Goal: Information Seeking & Learning: Learn about a topic

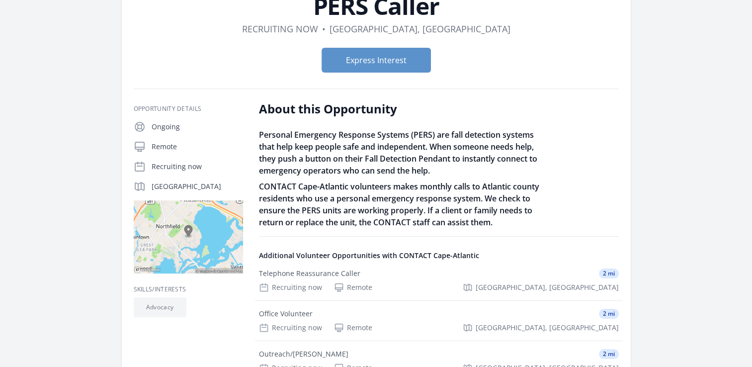
scroll to position [99, 0]
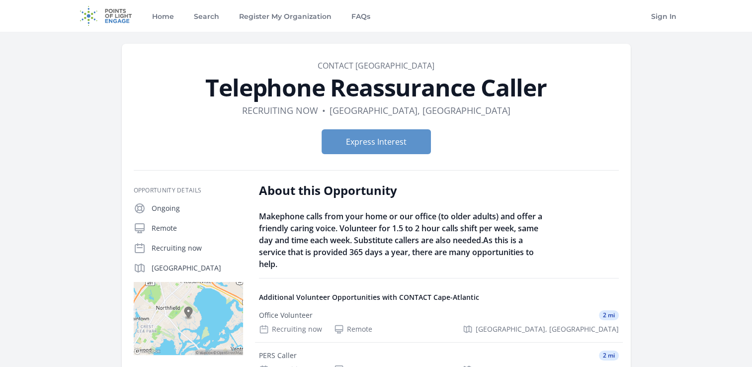
scroll to position [50, 0]
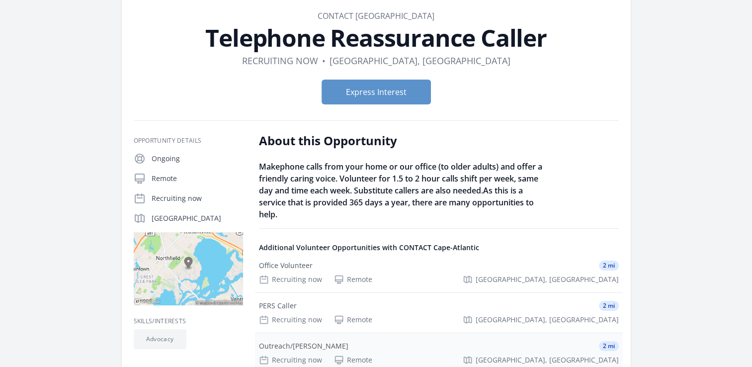
click at [288, 346] on div "Outreach/[PERSON_NAME]" at bounding box center [304, 346] width 90 height 10
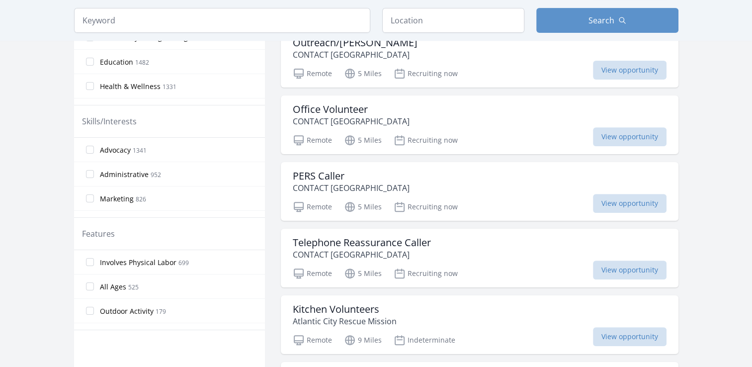
scroll to position [448, 0]
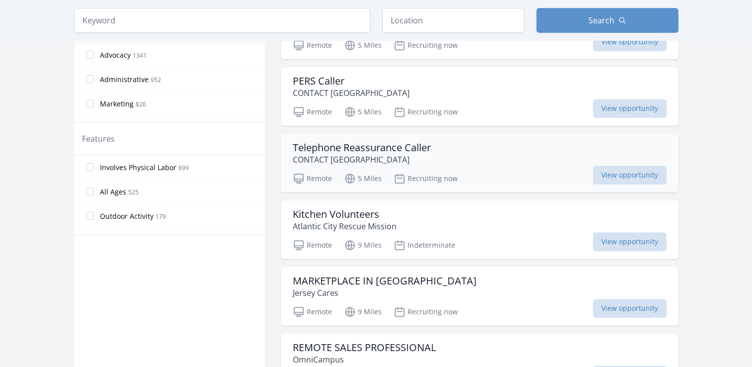
click at [352, 142] on h3 "Telephone Reassurance Caller" at bounding box center [362, 148] width 138 height 12
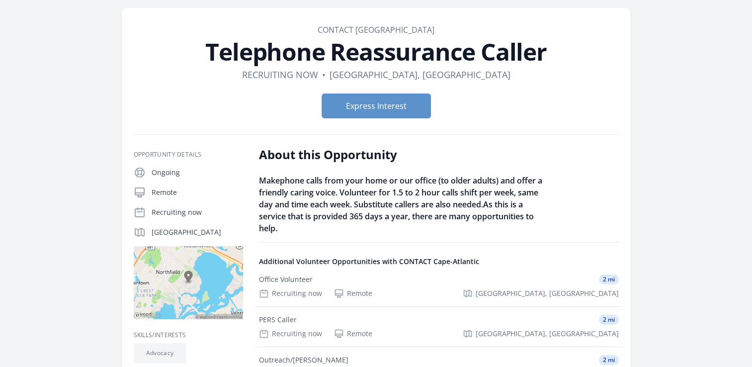
scroll to position [50, 0]
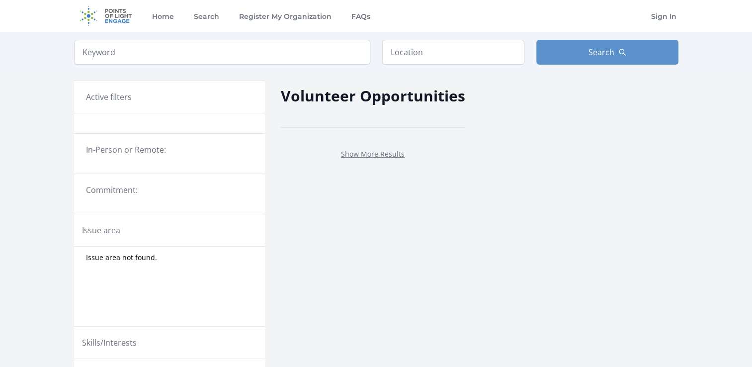
click at [101, 153] on legend "In-Person or Remote:" at bounding box center [169, 150] width 167 height 12
click at [167, 45] on input "search" at bounding box center [222, 52] width 296 height 25
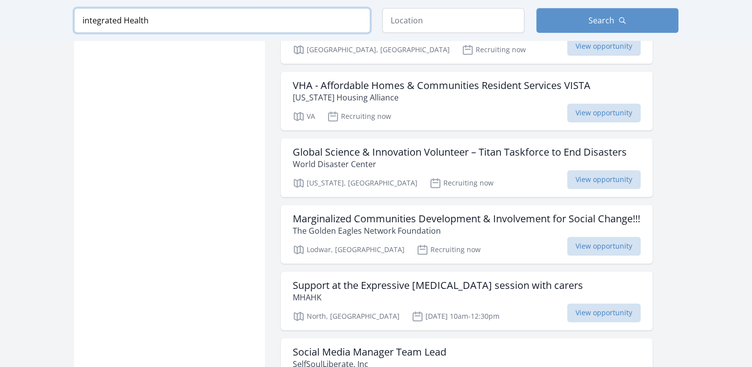
scroll to position [945, 0]
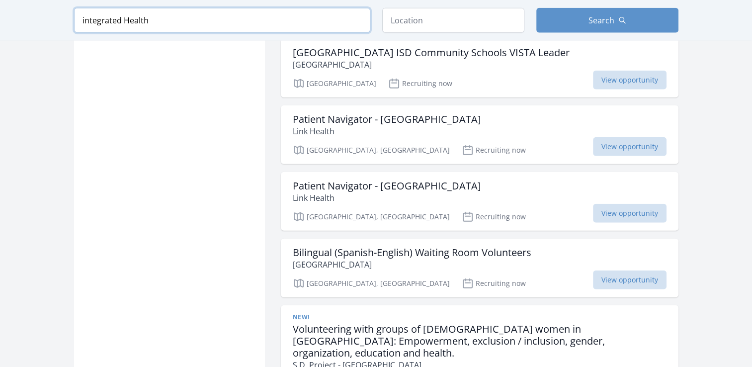
scroll to position [2487, 0]
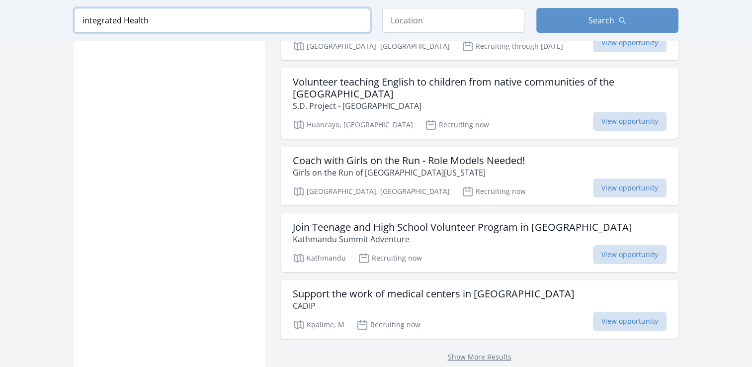
scroll to position [4028, 0]
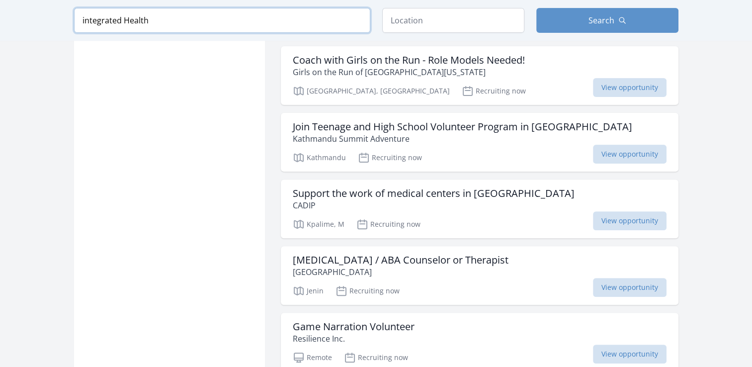
scroll to position [3780, 0]
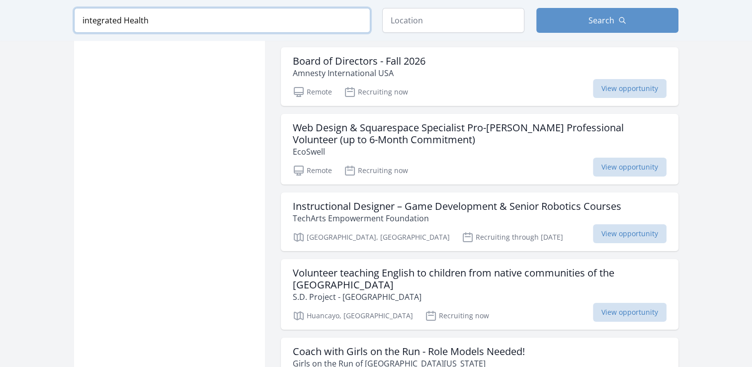
click at [161, 15] on input "integrated Health" at bounding box center [222, 20] width 296 height 25
drag, startPoint x: 154, startPoint y: 24, endPoint x: 20, endPoint y: 19, distance: 133.9
click at [21, 19] on div "Keyword integrated Health Location Search" at bounding box center [376, 20] width 752 height 41
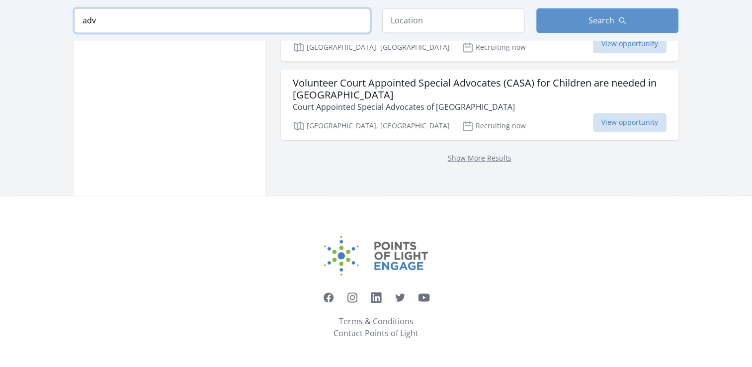
scroll to position [1419, 0]
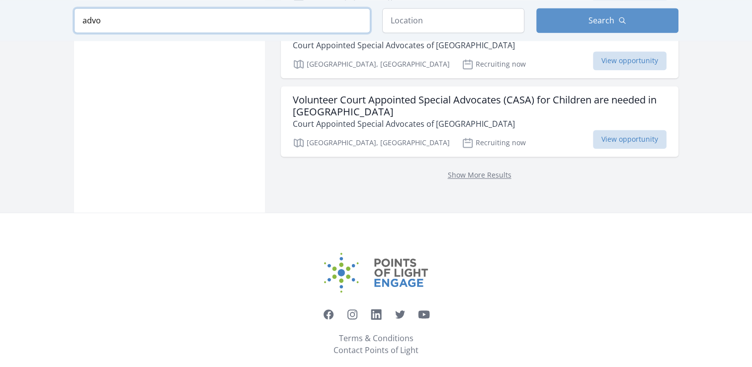
scroll to position [1388, 0]
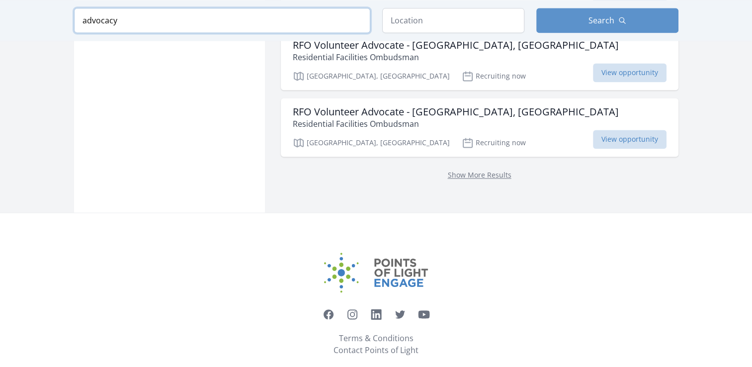
type input "advocacy"
click button "submit" at bounding box center [0, 0] width 0 height 0
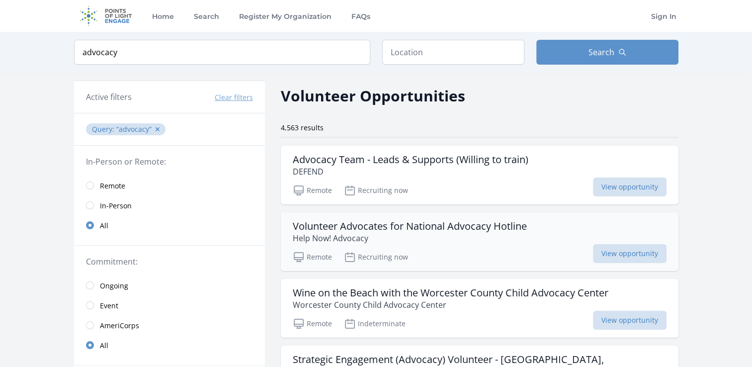
click at [417, 226] on h3 "Volunteer Advocates for National Advocacy Hotline" at bounding box center [410, 226] width 234 height 12
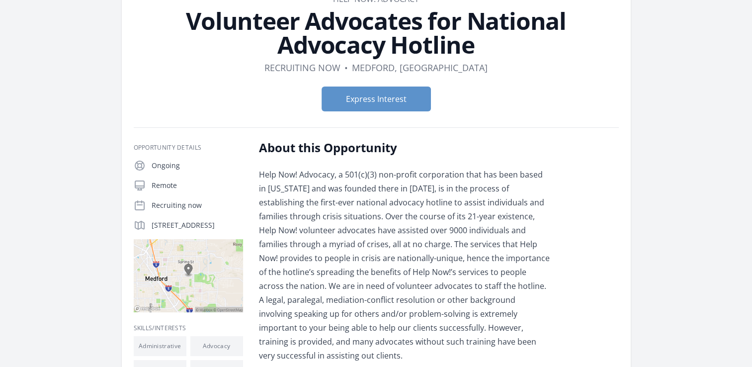
scroll to position [50, 0]
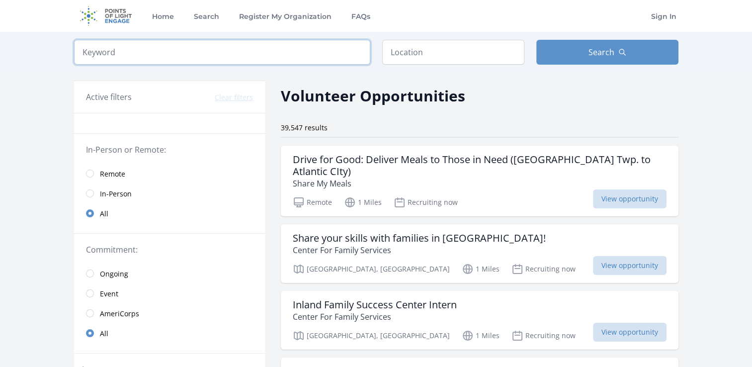
drag, startPoint x: 125, startPoint y: 52, endPoint x: 17, endPoint y: 47, distance: 108.1
click at [17, 47] on div "Keyword Location Search" at bounding box center [376, 52] width 752 height 41
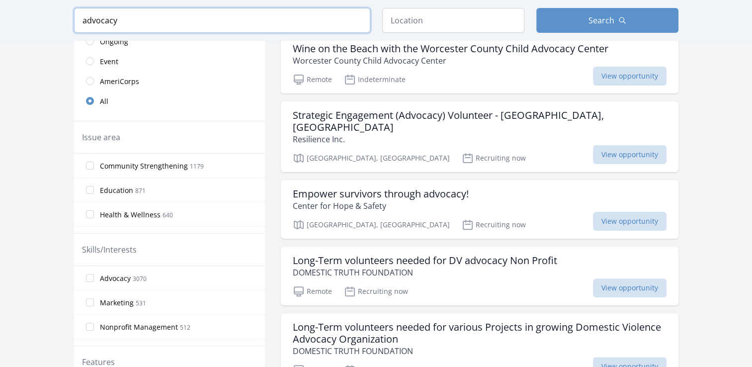
scroll to position [249, 0]
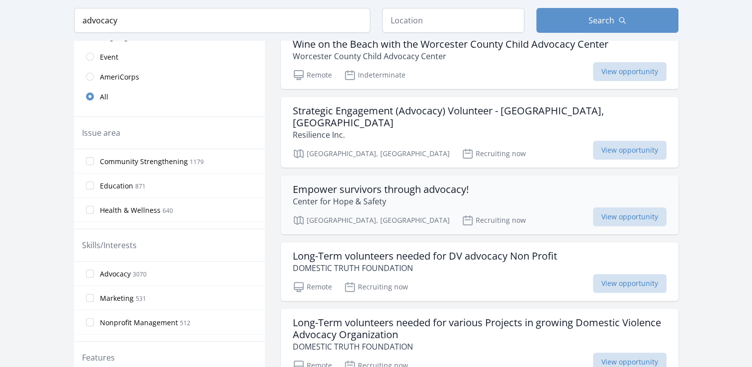
click at [365, 184] on h3 "Empower survivors through advocacy!" at bounding box center [381, 190] width 176 height 12
click at [354, 250] on h3 "Long-Term volunteers needed for DV advocacy Non Profit" at bounding box center [425, 256] width 265 height 12
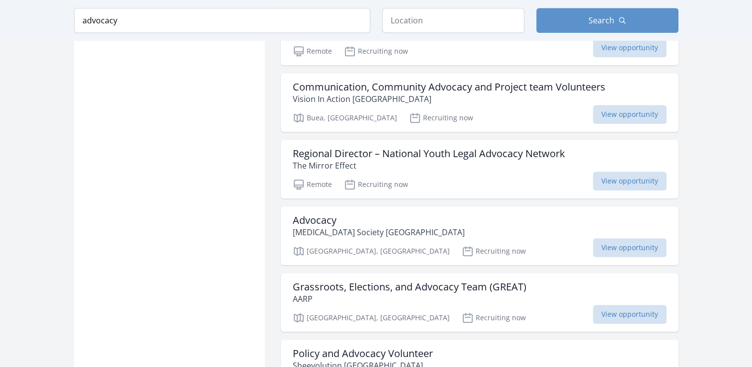
scroll to position [845, 0]
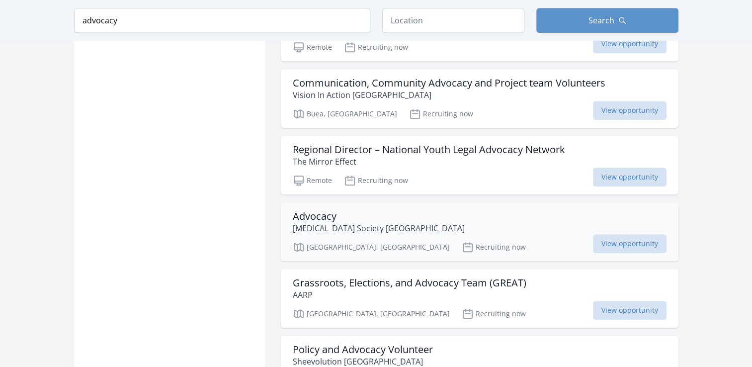
click at [307, 210] on h3 "Advocacy" at bounding box center [379, 216] width 172 height 12
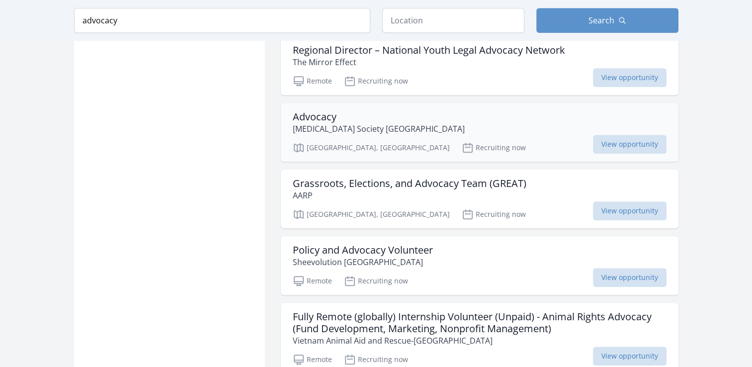
scroll to position [995, 0]
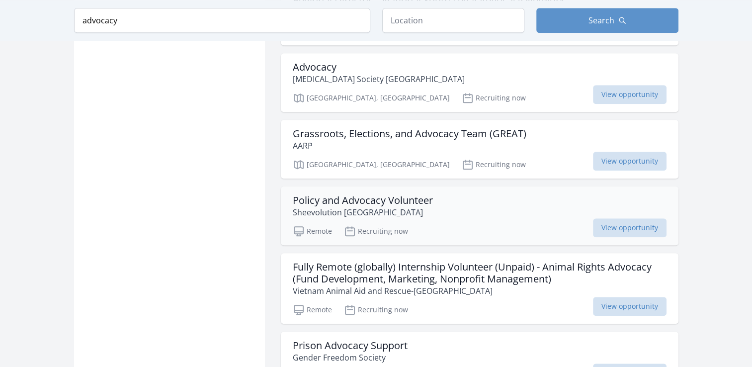
click at [342, 194] on h3 "Policy and Advocacy Volunteer" at bounding box center [363, 200] width 140 height 12
click at [369, 261] on h3 "Fully Remote (globally) Internship Volunteer (Unpaid) - Animal Rights Advocacy …" at bounding box center [480, 273] width 374 height 24
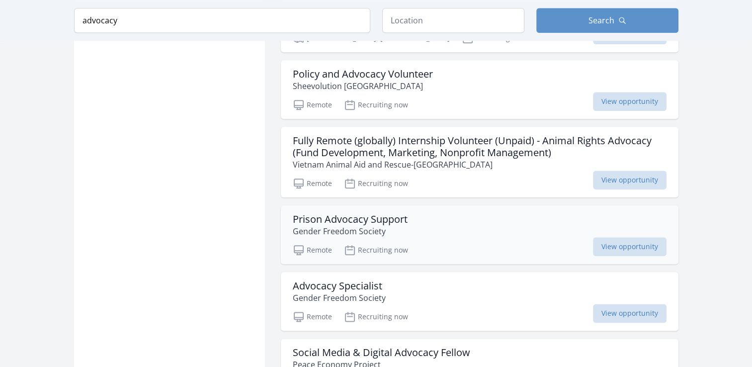
scroll to position [1144, 0]
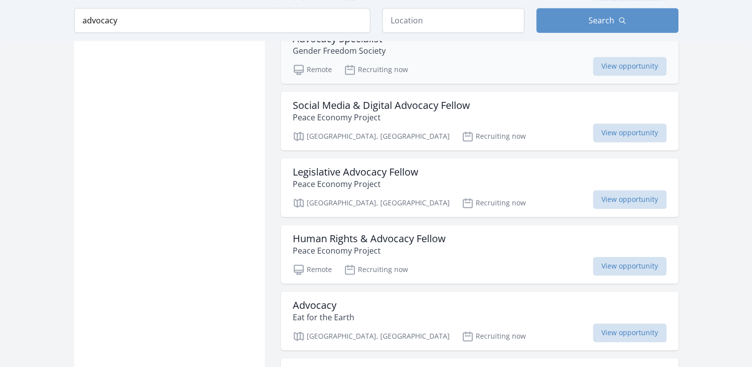
scroll to position [1392, 0]
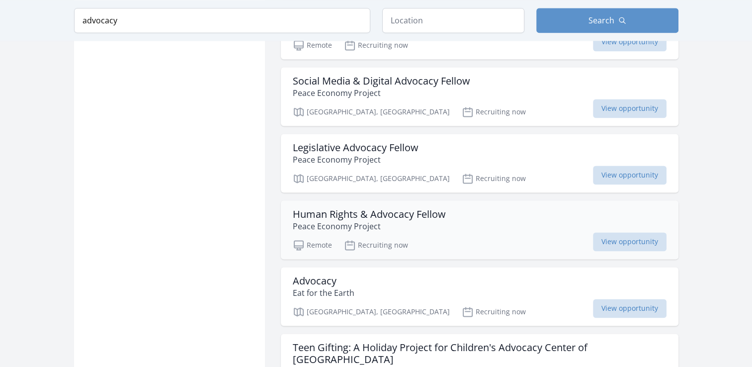
click at [354, 208] on h3 "Human Rights & Advocacy Fellow" at bounding box center [369, 214] width 153 height 12
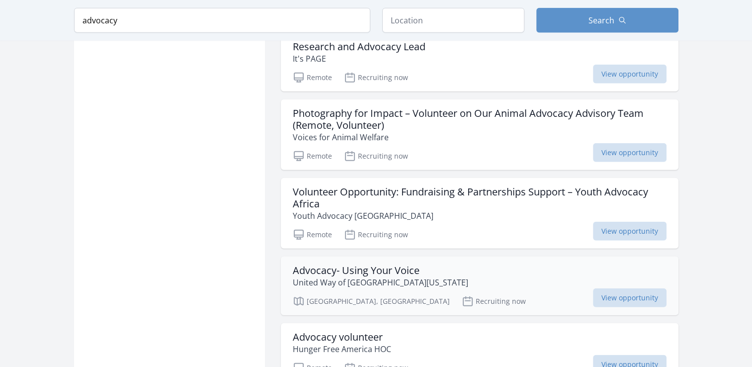
scroll to position [2387, 0]
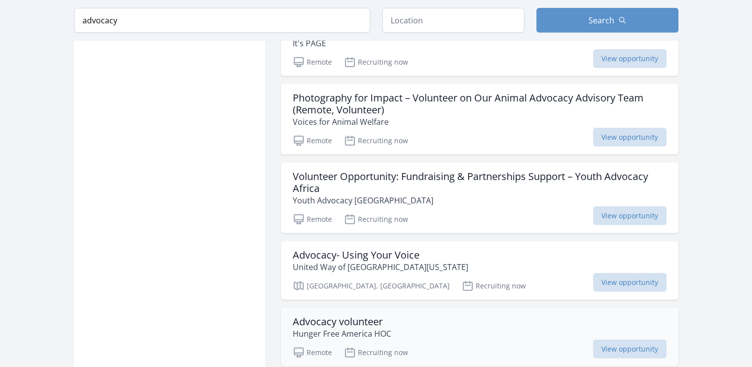
click at [344, 316] on h3 "Advocacy volunteer" at bounding box center [342, 322] width 98 height 12
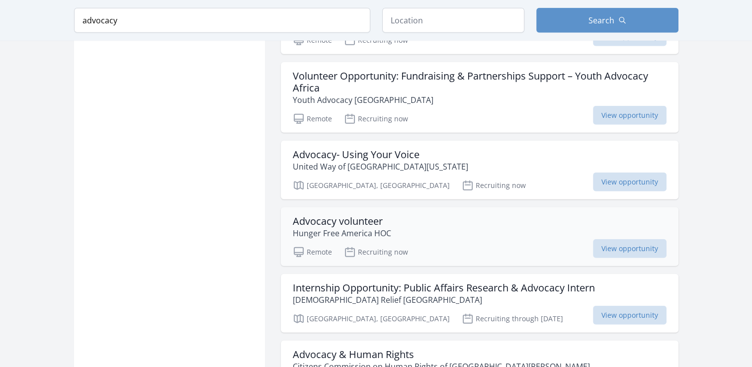
scroll to position [2536, 0]
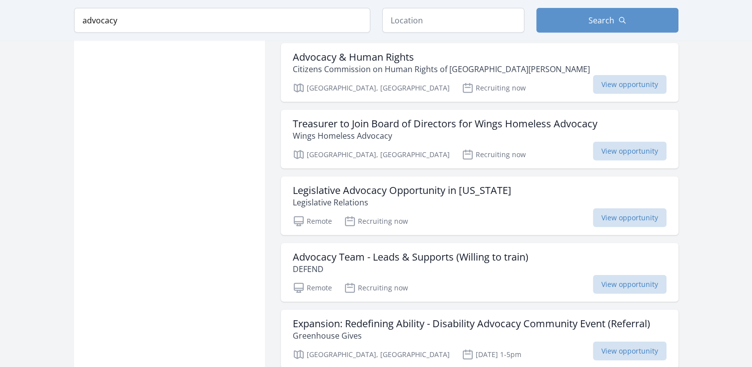
scroll to position [2835, 0]
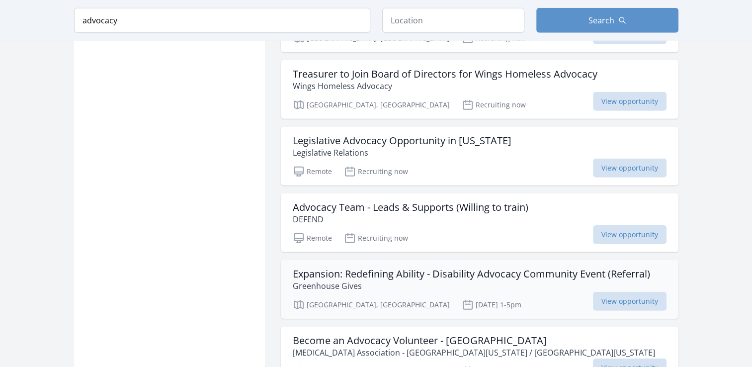
click at [372, 268] on h3 "Expansion: Redefining Ability - Disability Advocacy Community Event (Referral)" at bounding box center [472, 274] width 358 height 12
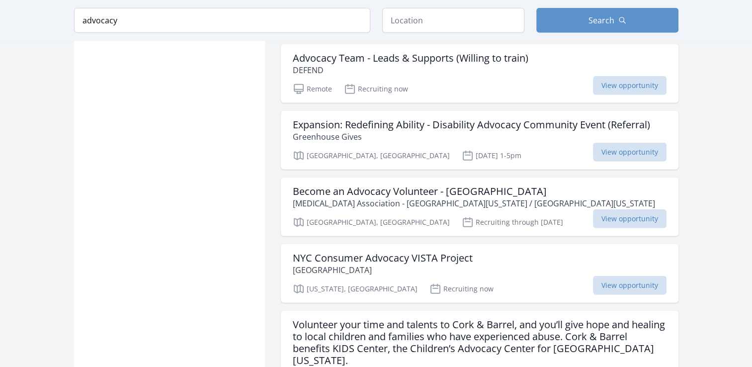
scroll to position [3034, 0]
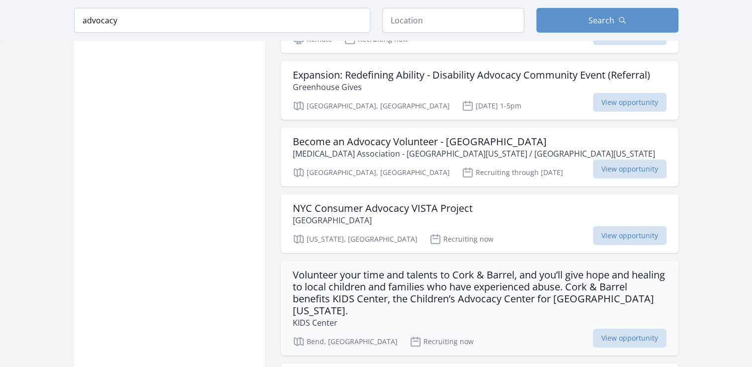
click at [361, 269] on h3 "Volunteer your time and talents to Cork & Barrel, and you’ll give hope and heal…" at bounding box center [480, 293] width 374 height 48
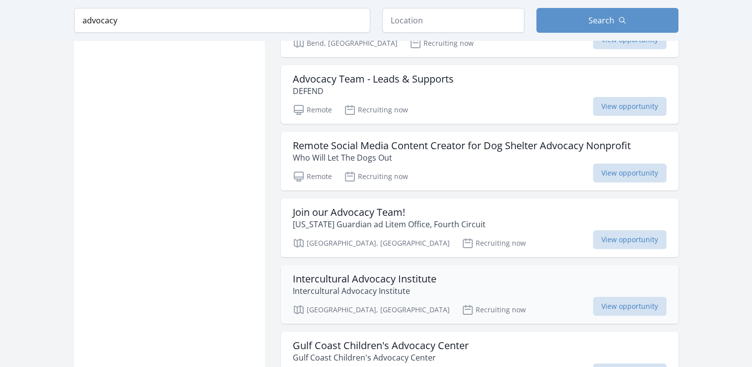
scroll to position [3382, 0]
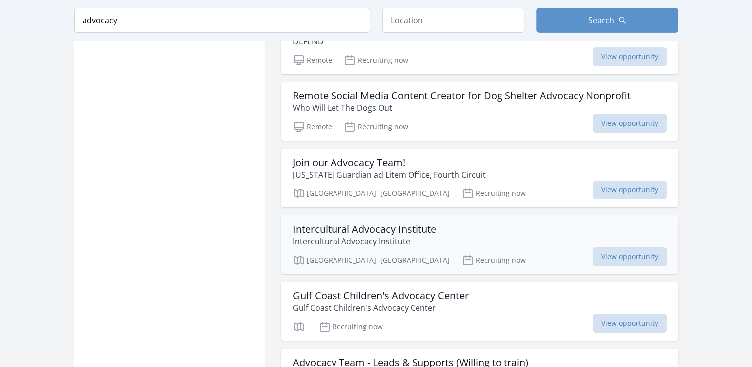
click at [373, 223] on h3 "Intercultural Advocacy Institute" at bounding box center [365, 229] width 144 height 12
click at [366, 290] on h3 "Gulf Coast Children's Advocacy Center" at bounding box center [381, 296] width 176 height 12
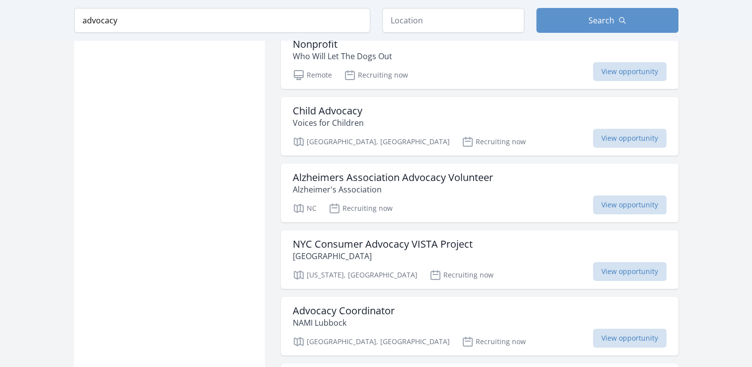
scroll to position [3879, 0]
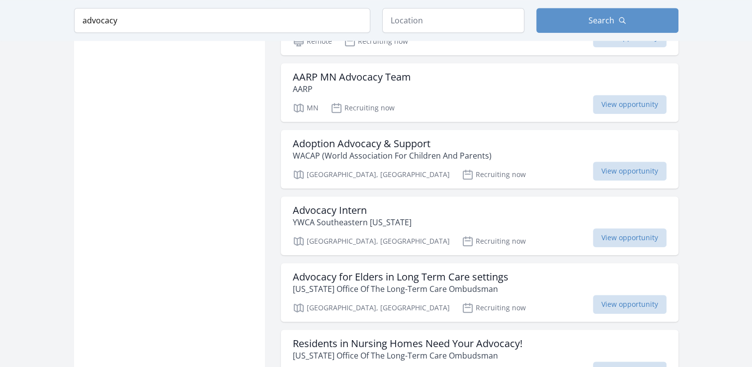
scroll to position [4725, 0]
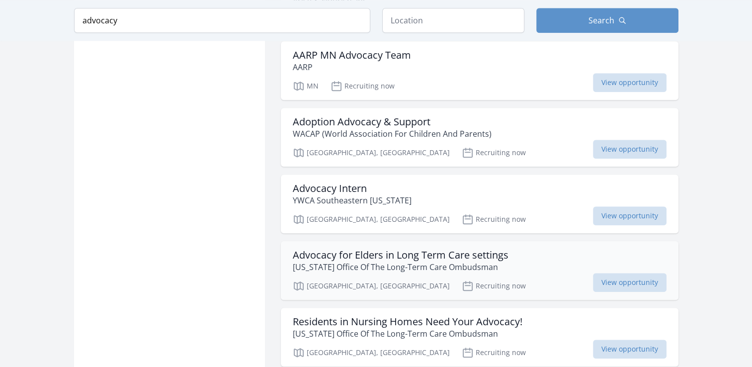
click at [357, 249] on h3 "Advocacy for Elders in Long Term Care settings" at bounding box center [401, 255] width 216 height 12
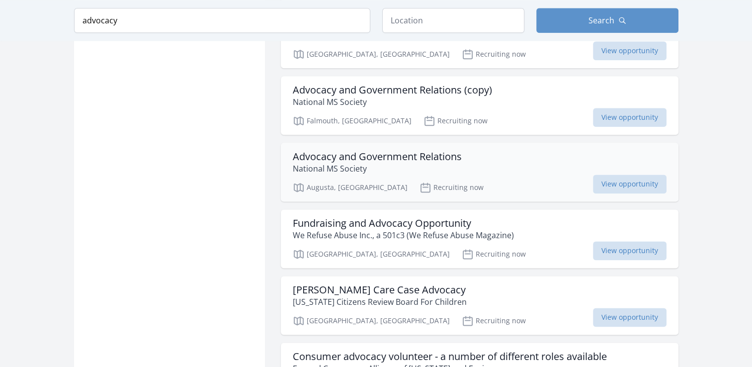
scroll to position [5073, 0]
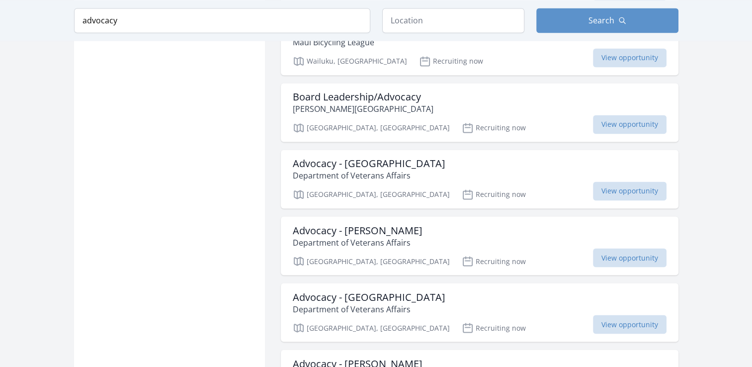
scroll to position [5421, 0]
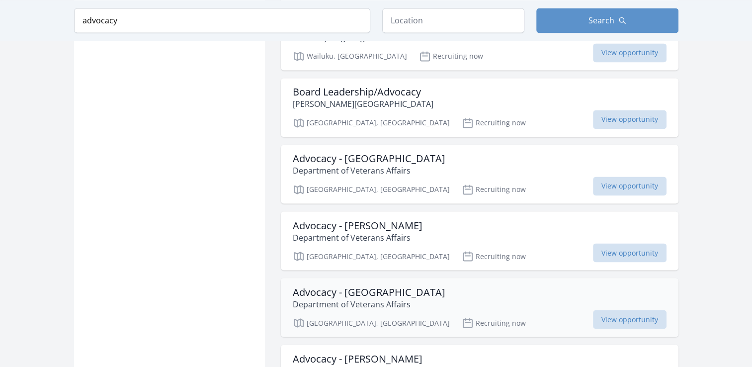
click at [325, 286] on h3 "Advocacy - Glens Falls" at bounding box center [369, 292] width 153 height 12
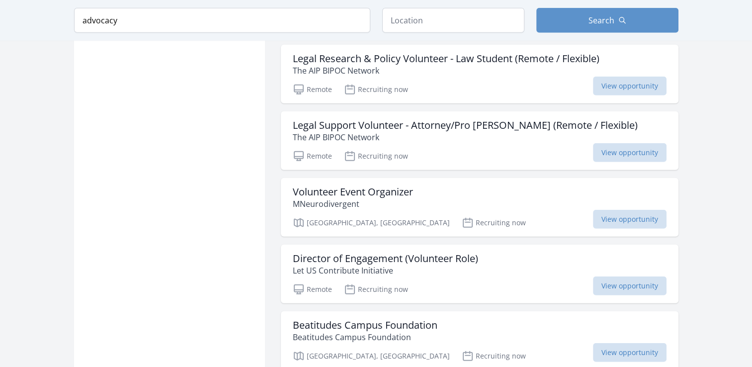
scroll to position [6664, 0]
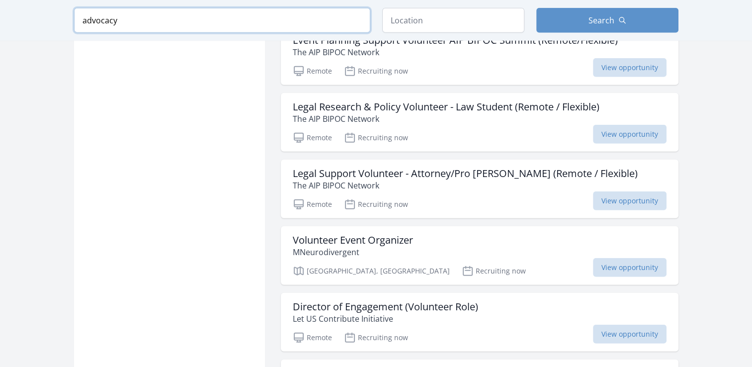
drag, startPoint x: 165, startPoint y: 32, endPoint x: -2, endPoint y: -21, distance: 175.4
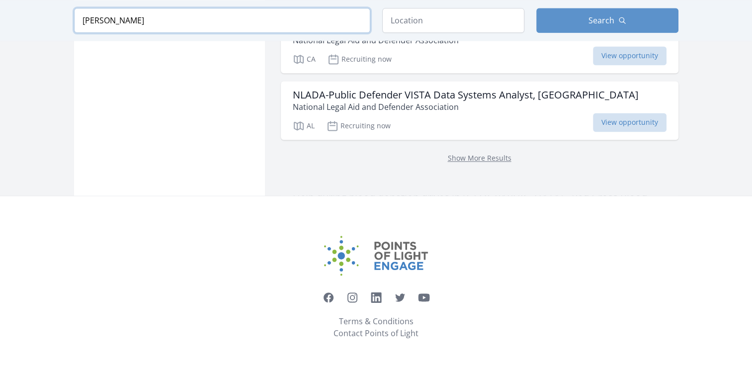
scroll to position [1358, 0]
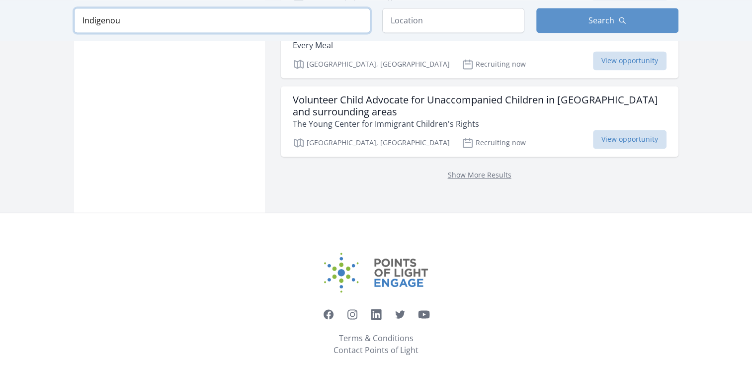
scroll to position [1384, 0]
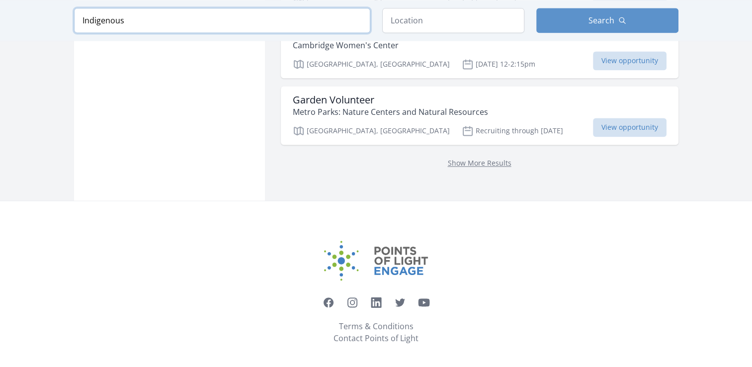
type input "Indigenous"
click button "submit" at bounding box center [0, 0] width 0 height 0
click at [615, 17] on button "Search" at bounding box center [608, 20] width 142 height 25
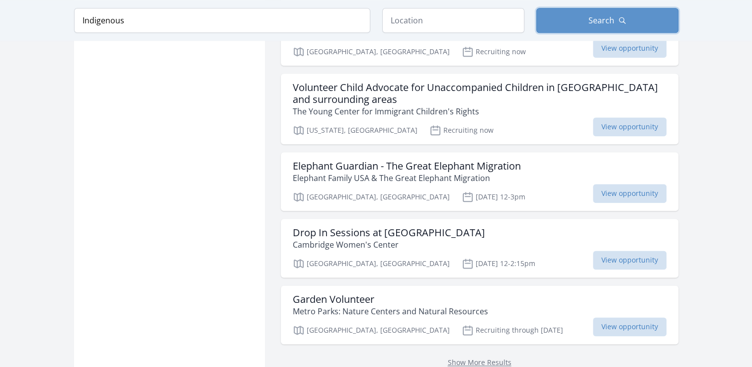
scroll to position [1194, 0]
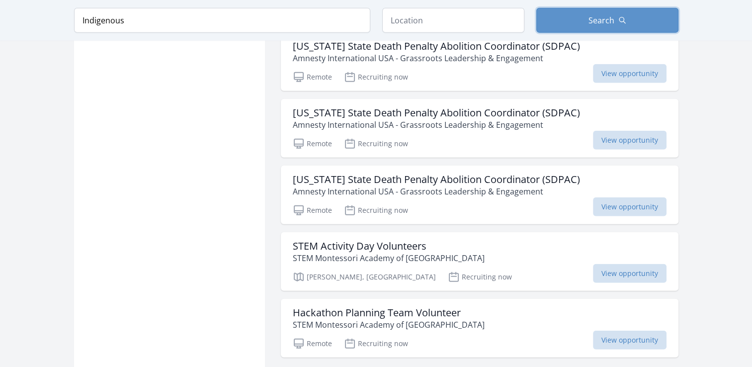
scroll to position [2536, 0]
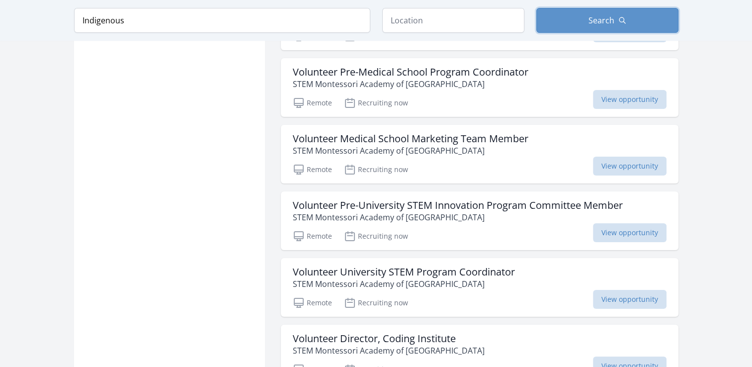
scroll to position [3829, 0]
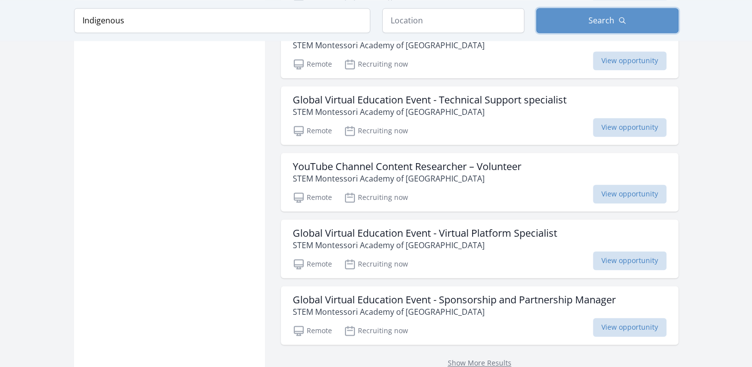
scroll to position [5321, 0]
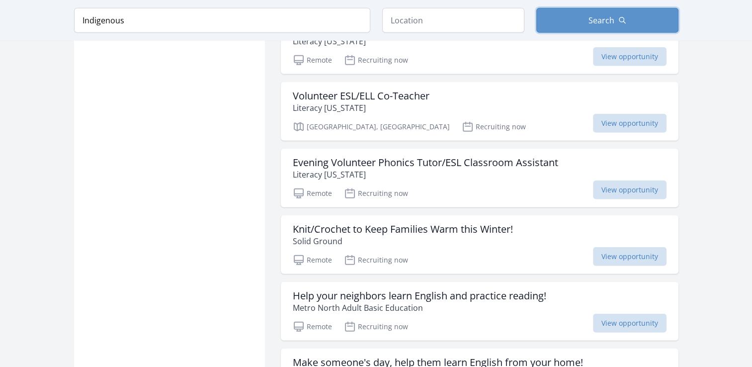
scroll to position [6515, 0]
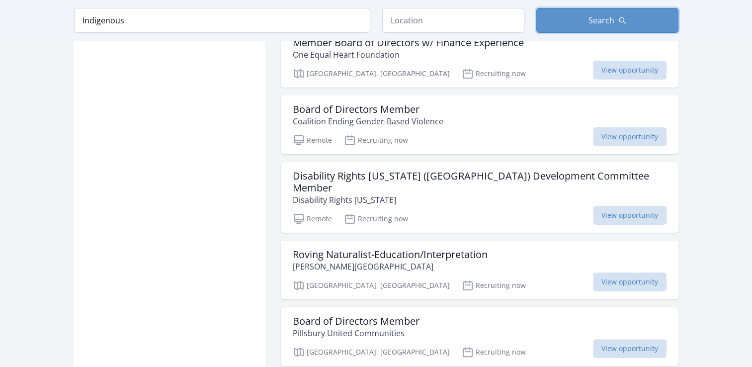
scroll to position [7758, 0]
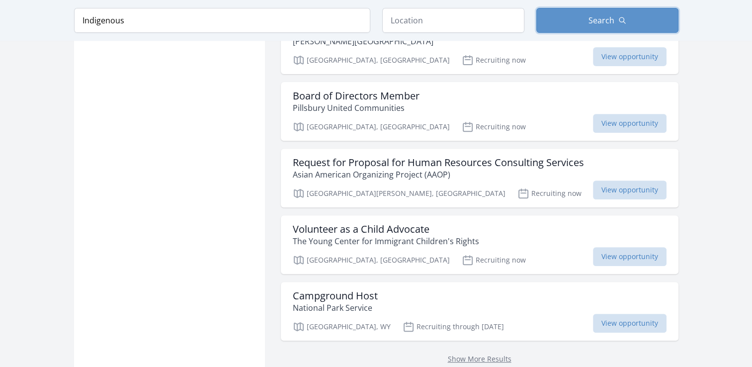
scroll to position [7907, 0]
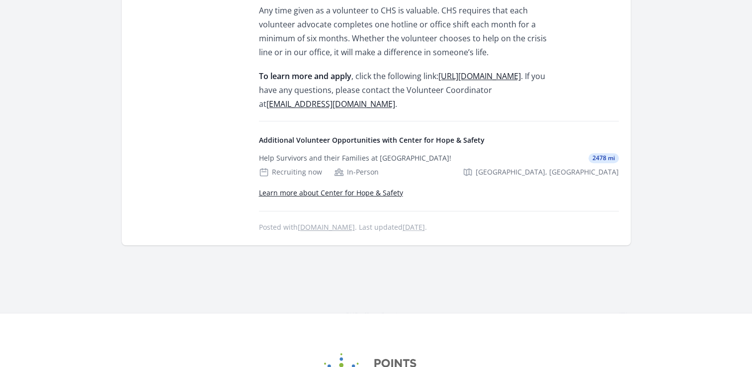
scroll to position [696, 0]
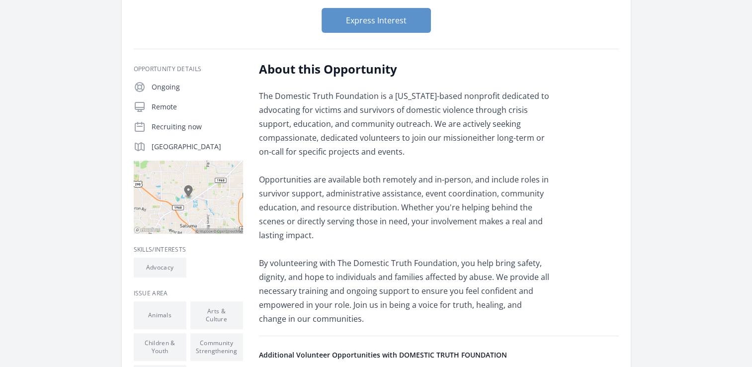
scroll to position [50, 0]
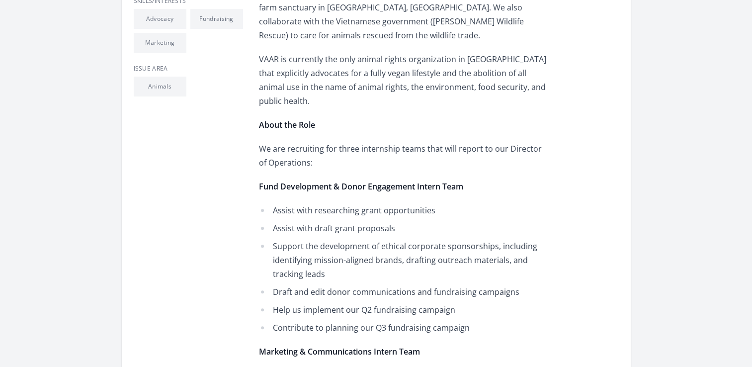
scroll to position [497, 0]
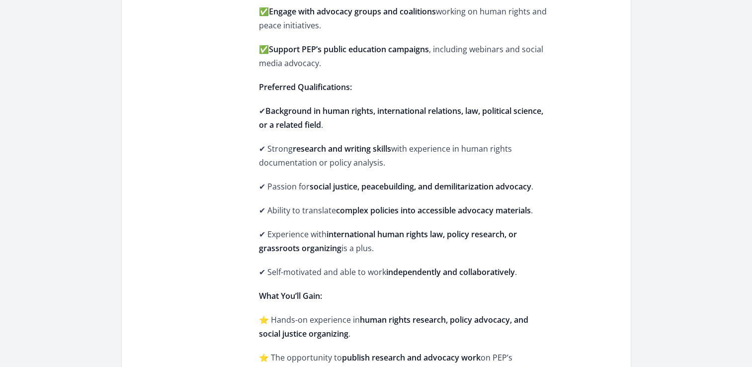
scroll to position [597, 0]
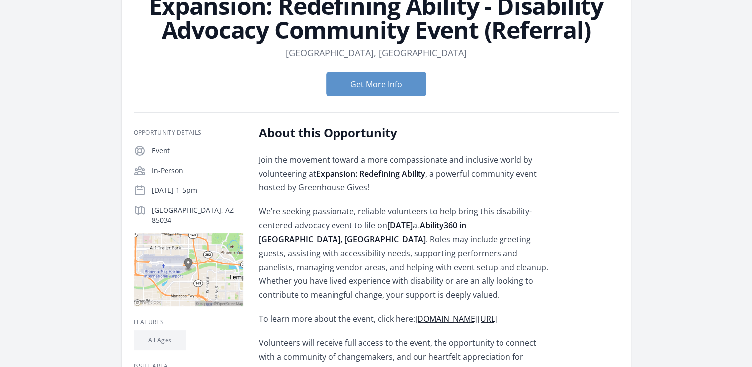
scroll to position [149, 0]
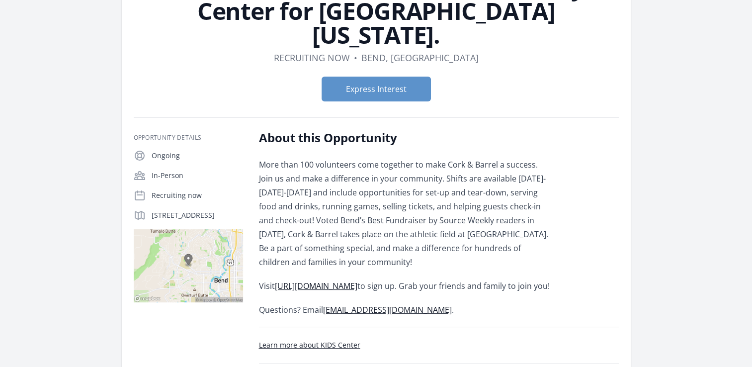
scroll to position [199, 0]
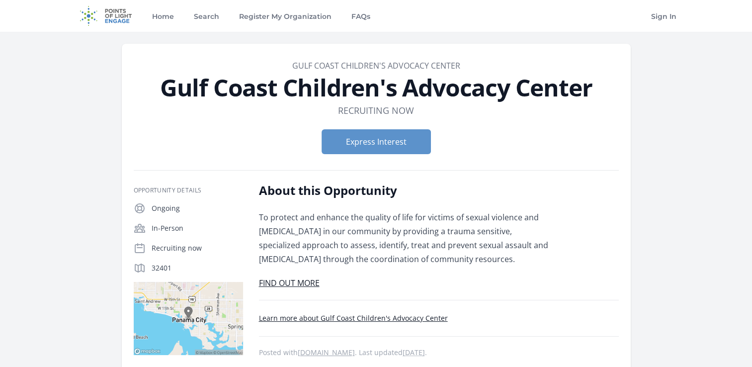
scroll to position [99, 0]
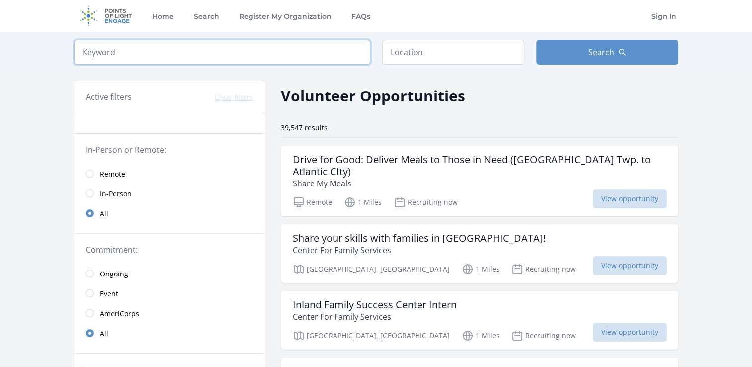
click at [122, 50] on input "search" at bounding box center [222, 52] width 296 height 25
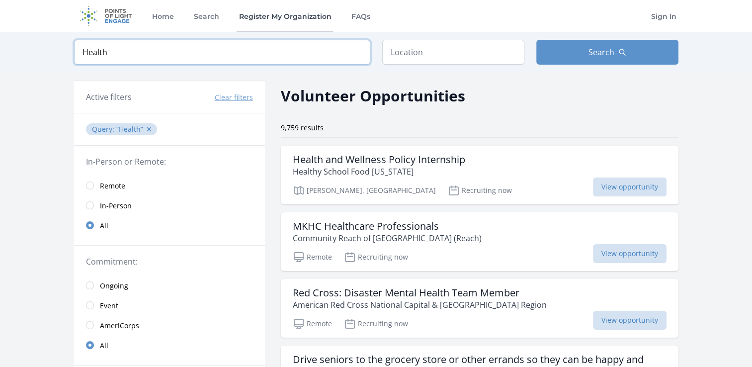
type input "Health"
click at [409, 158] on h3 "Health and Wellness Policy Internship" at bounding box center [379, 160] width 173 height 12
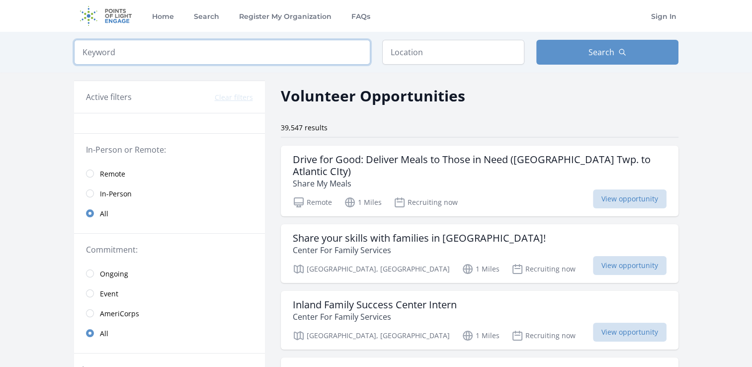
drag, startPoint x: 161, startPoint y: 54, endPoint x: 142, endPoint y: 57, distance: 19.1
click at [142, 57] on input "search" at bounding box center [222, 52] width 296 height 25
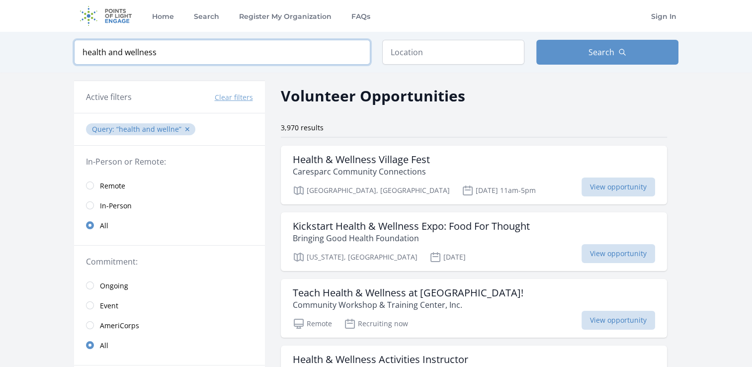
type input "health and wellness"
click button "submit" at bounding box center [0, 0] width 0 height 0
click at [90, 187] on input "radio" at bounding box center [90, 186] width 8 height 8
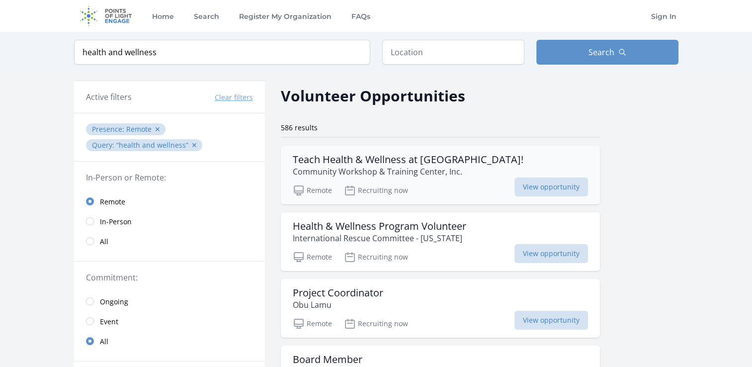
click at [370, 158] on h3 "Teach Health & Wellness at [GEOGRAPHIC_DATA]!" at bounding box center [408, 160] width 231 height 12
